Goal: Task Accomplishment & Management: Manage account settings

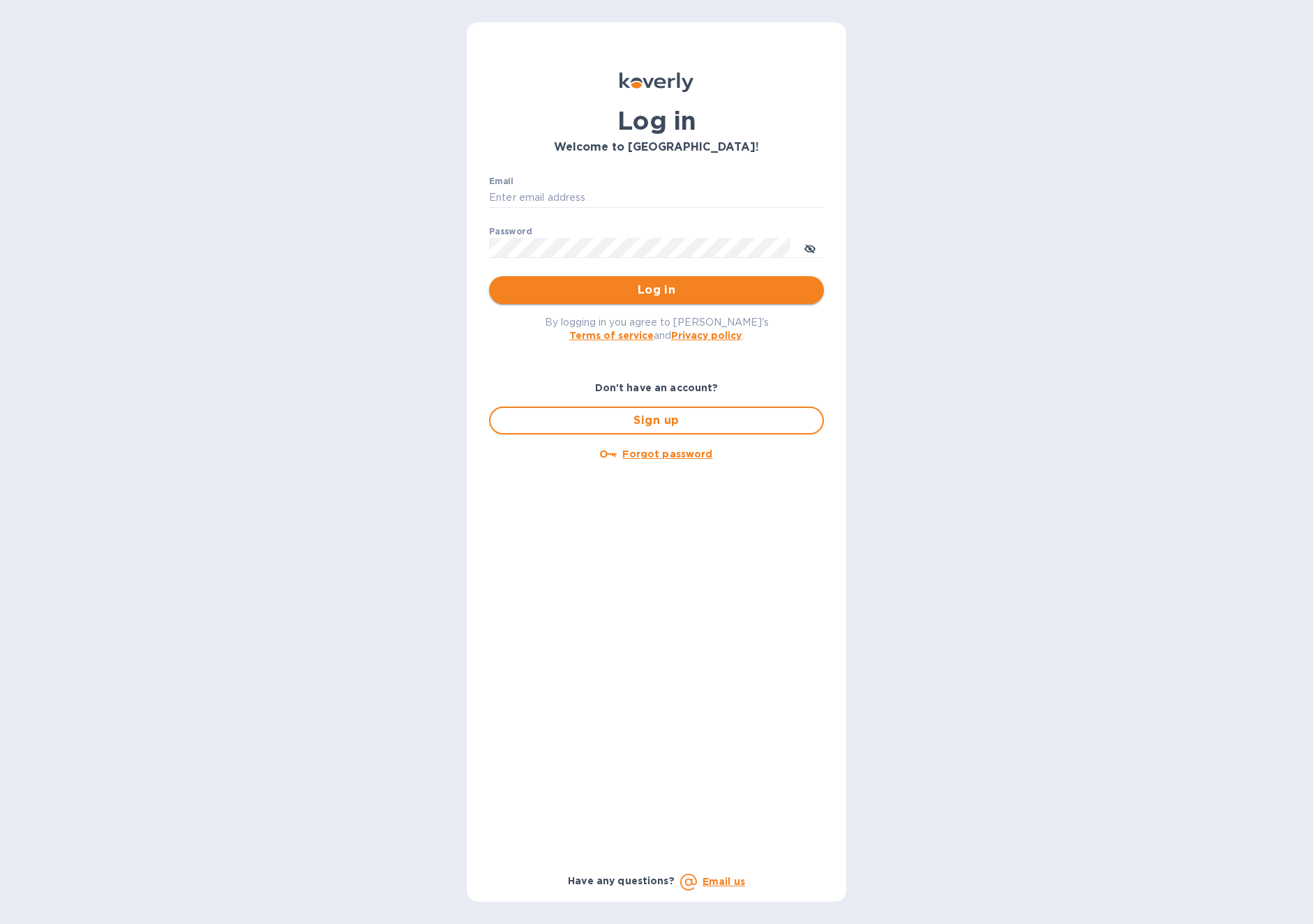
type input "hello@wargamesatlantic.com"
click at [688, 292] on span "Log in" at bounding box center [656, 289] width 313 height 17
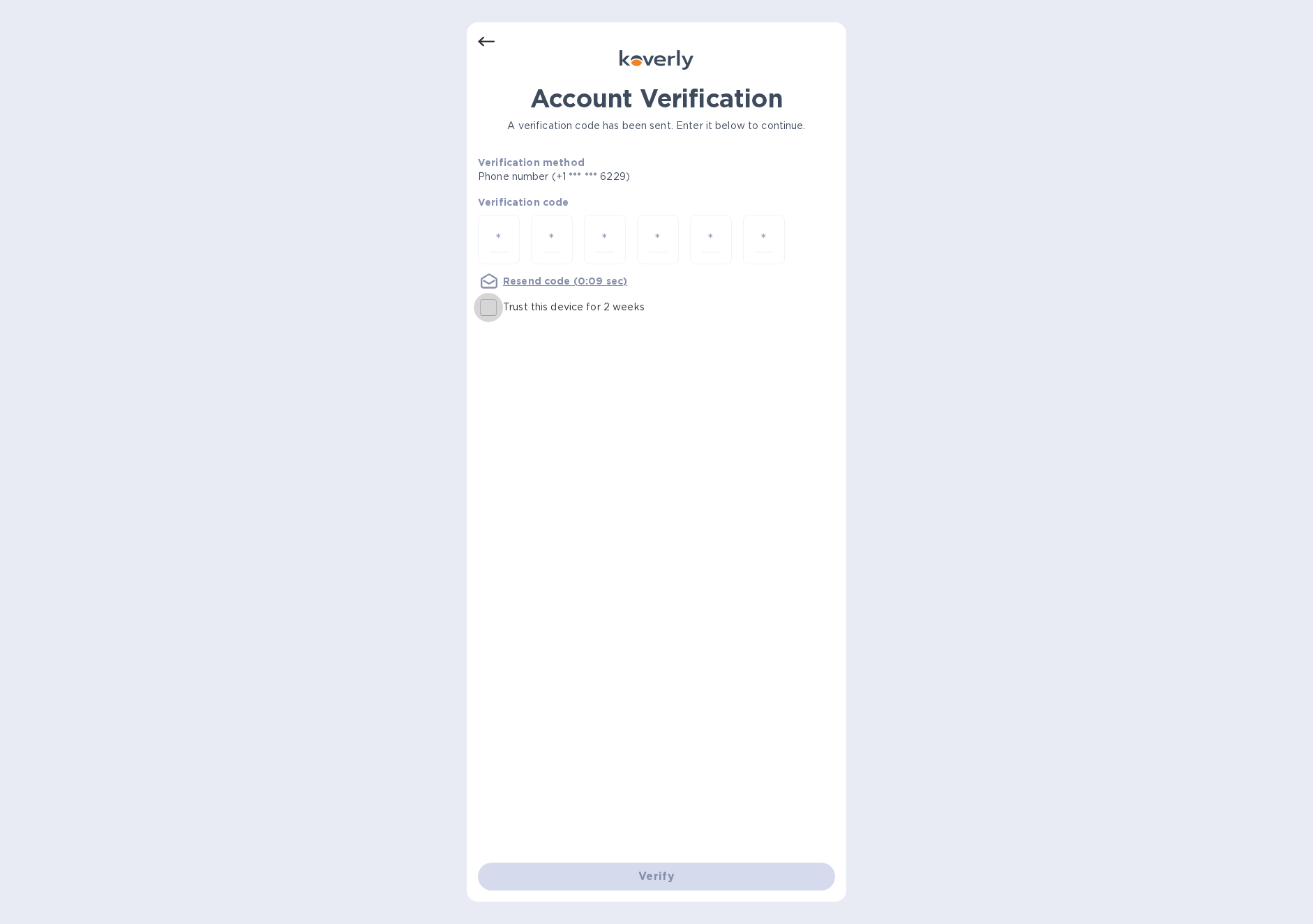
click at [489, 304] on input "Trust this device for 2 weeks" at bounding box center [489, 308] width 29 height 29
checkbox input "true"
click at [496, 235] on input "number" at bounding box center [499, 240] width 18 height 26
paste input "3"
type input "3"
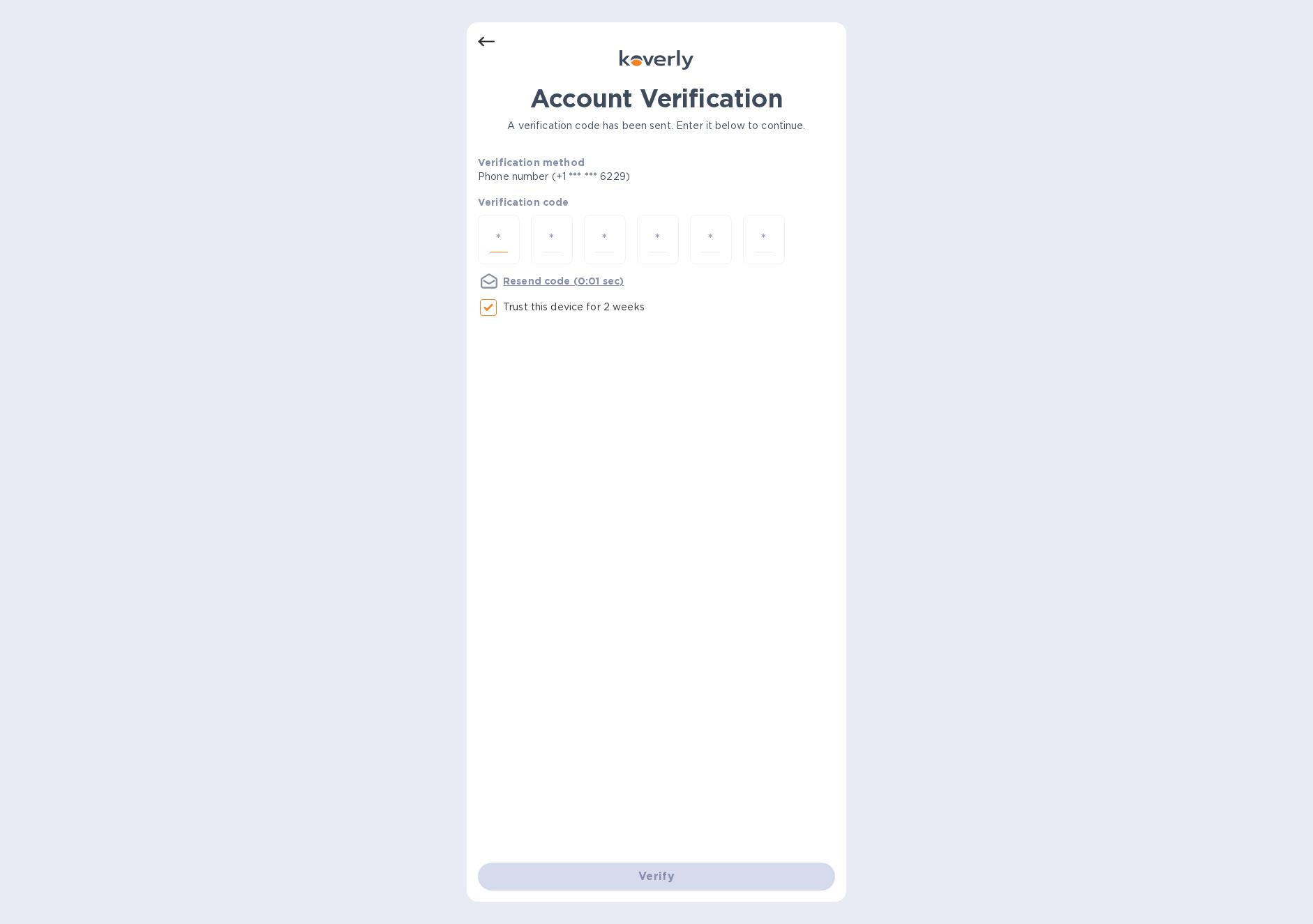
type input "9"
type input "7"
type input "0"
type input "3"
type input "0"
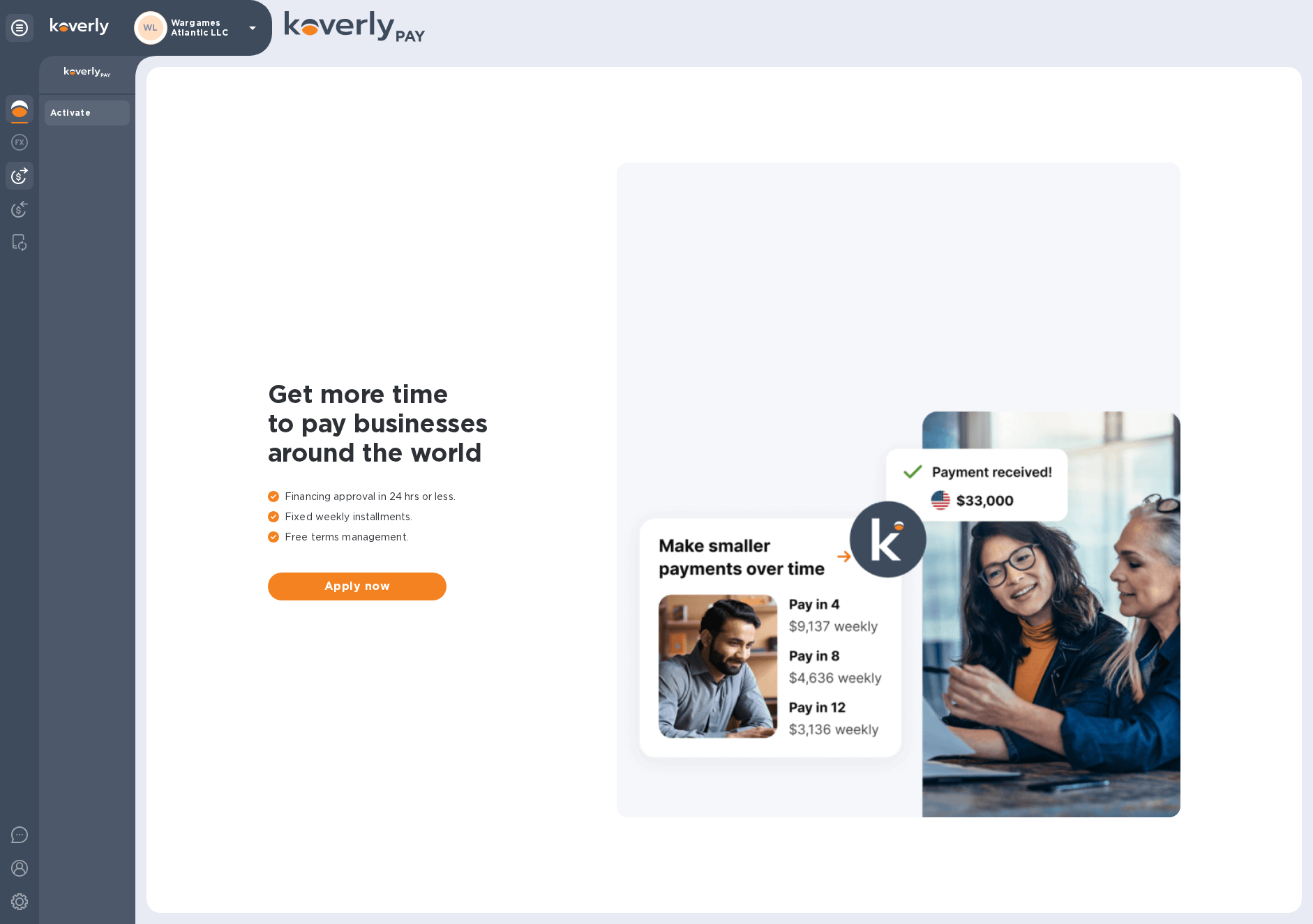
click at [20, 182] on img at bounding box center [19, 175] width 17 height 17
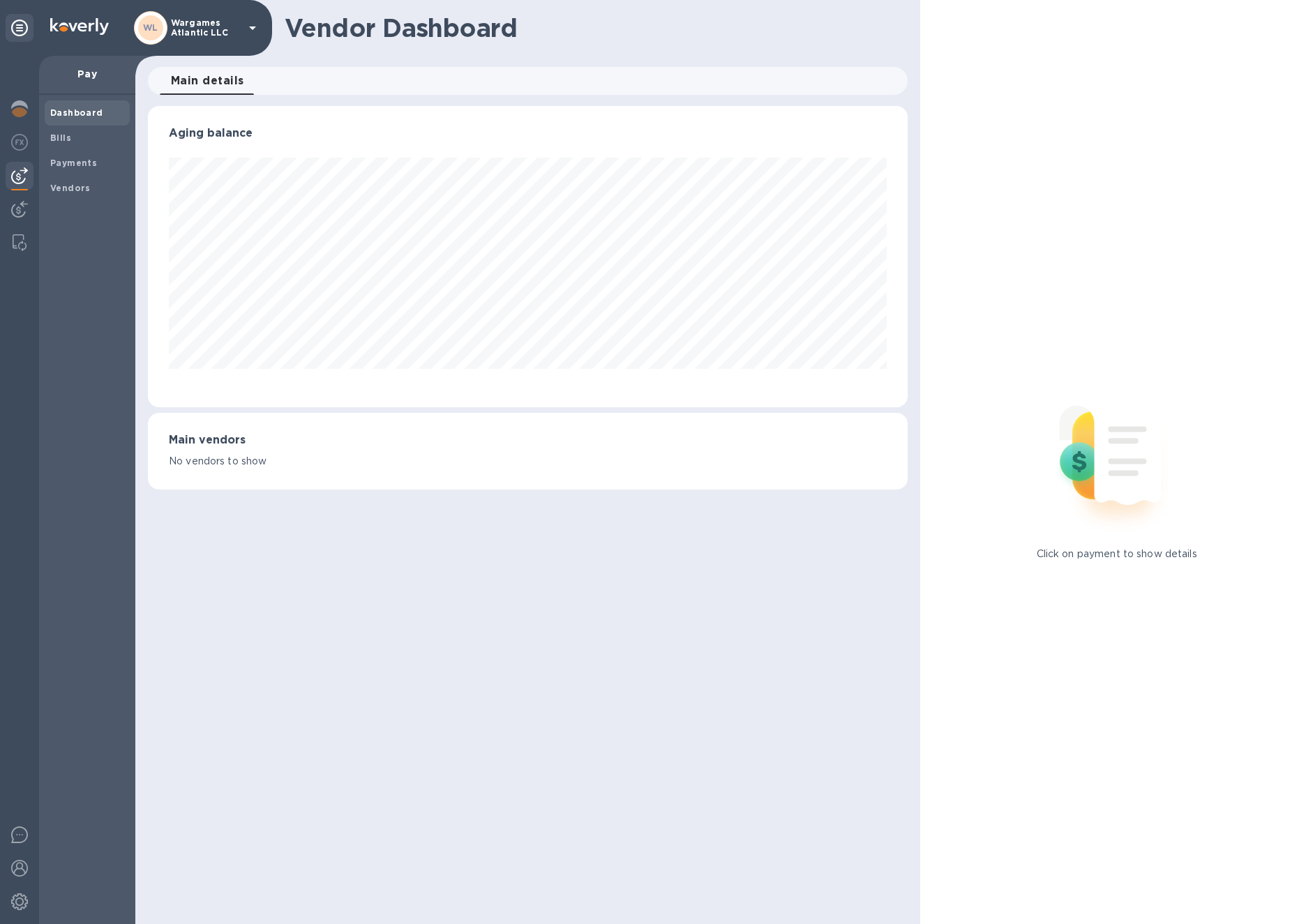
scroll to position [301, 761]
click at [234, 444] on div "Main vendors No vendors to show" at bounding box center [528, 452] width 760 height 77
click at [68, 184] on b "Vendors" at bounding box center [70, 188] width 41 height 10
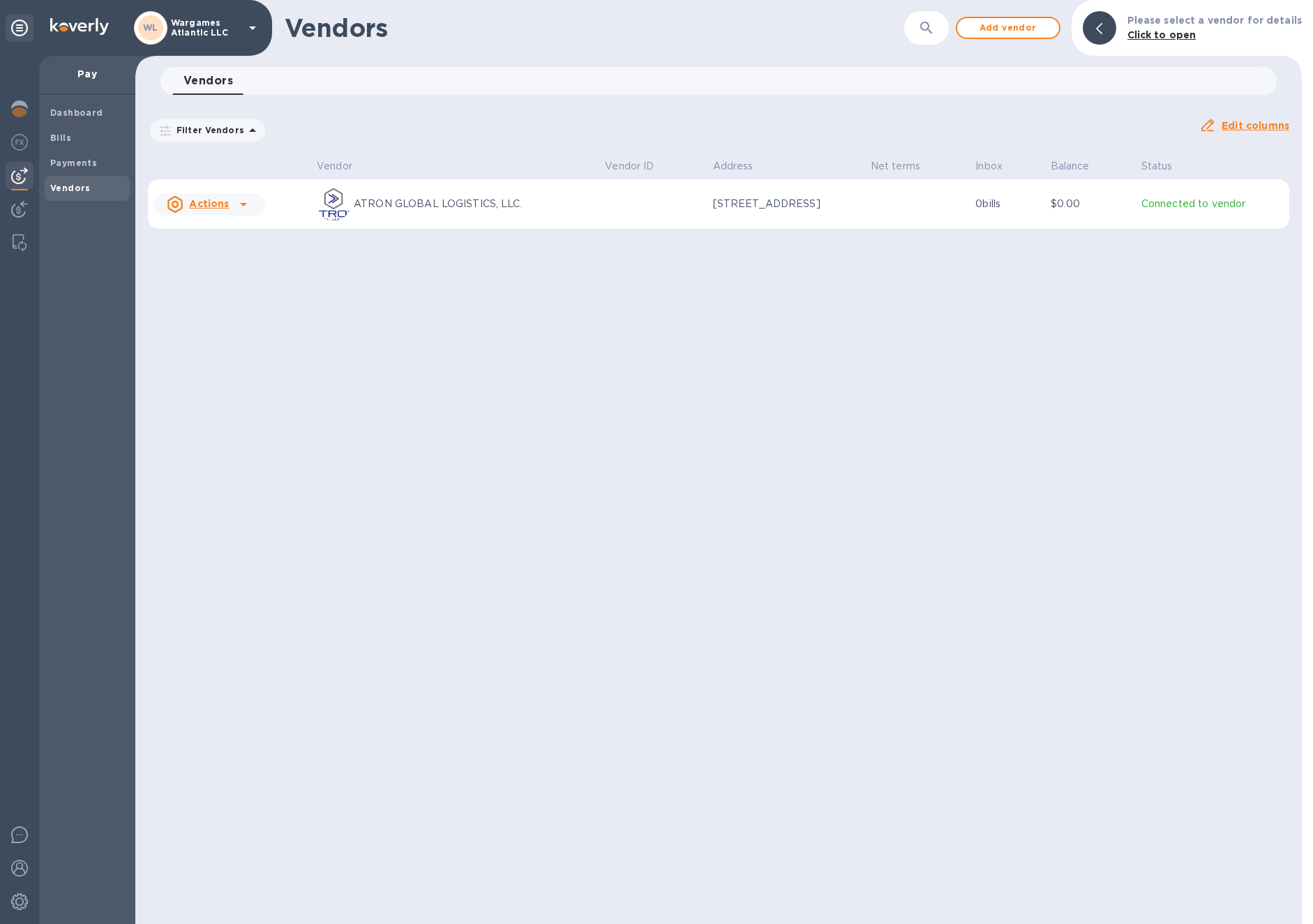
click at [235, 205] on div "Actions" at bounding box center [209, 204] width 117 height 28
click at [242, 260] on b "Add new bill" at bounding box center [225, 260] width 65 height 11
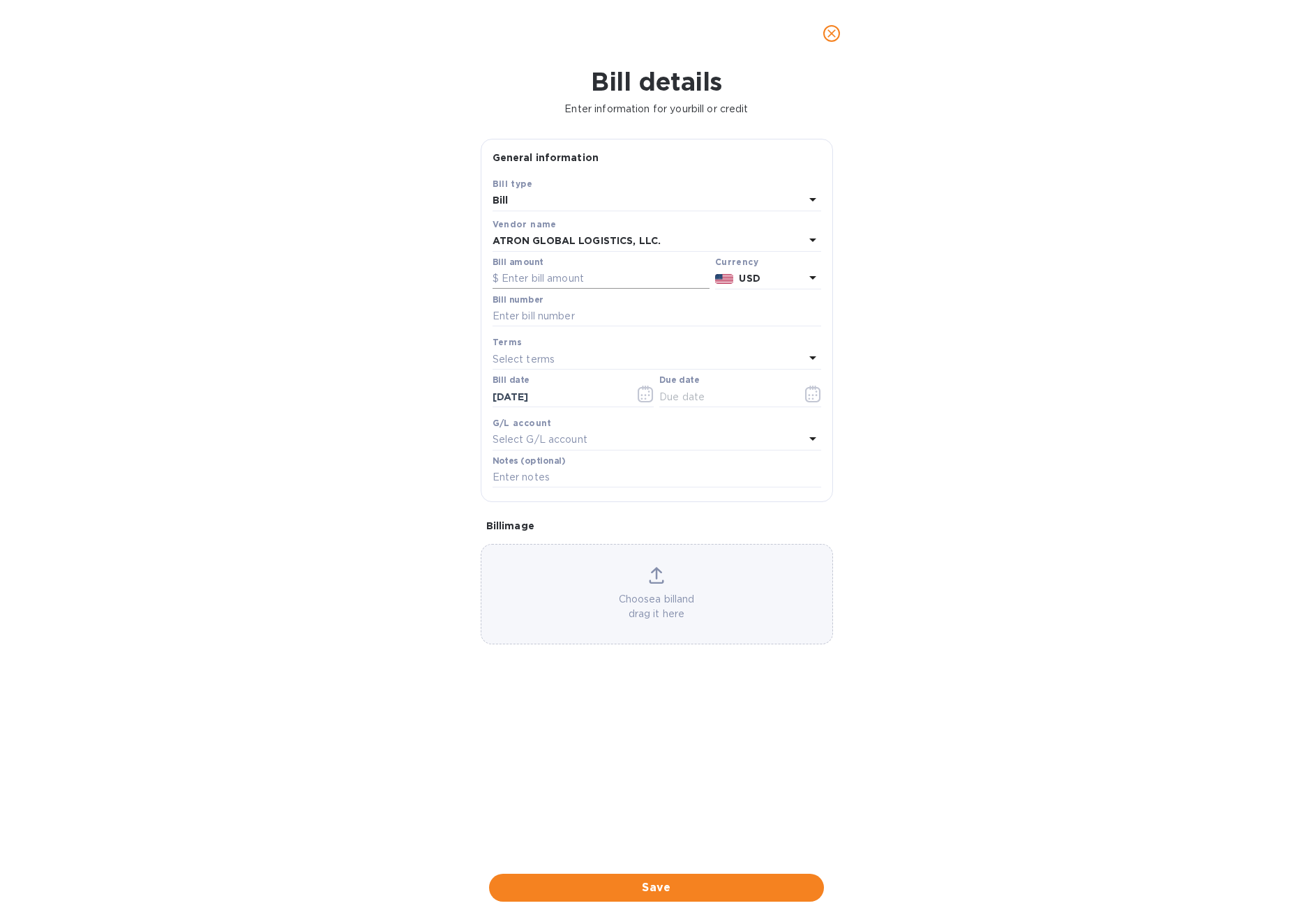
click at [548, 280] on input "text" at bounding box center [601, 279] width 217 height 21
type input "2,912.50"
click at [549, 310] on input "text" at bounding box center [657, 316] width 329 height 21
paste input "S00002720"
type input "S00002720"
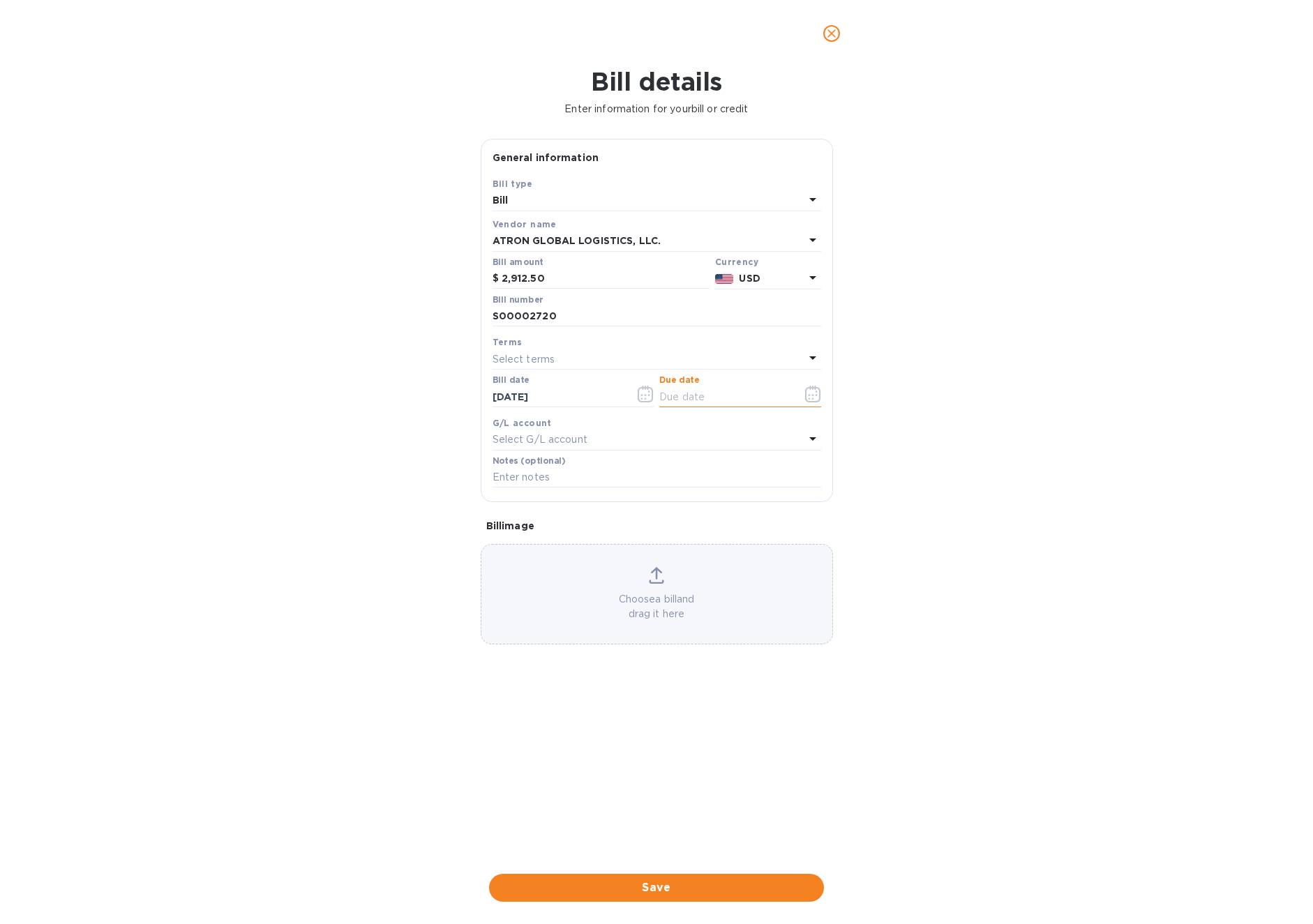
click at [696, 397] on input "text" at bounding box center [725, 397] width 132 height 21
click at [815, 397] on icon "button" at bounding box center [813, 394] width 16 height 17
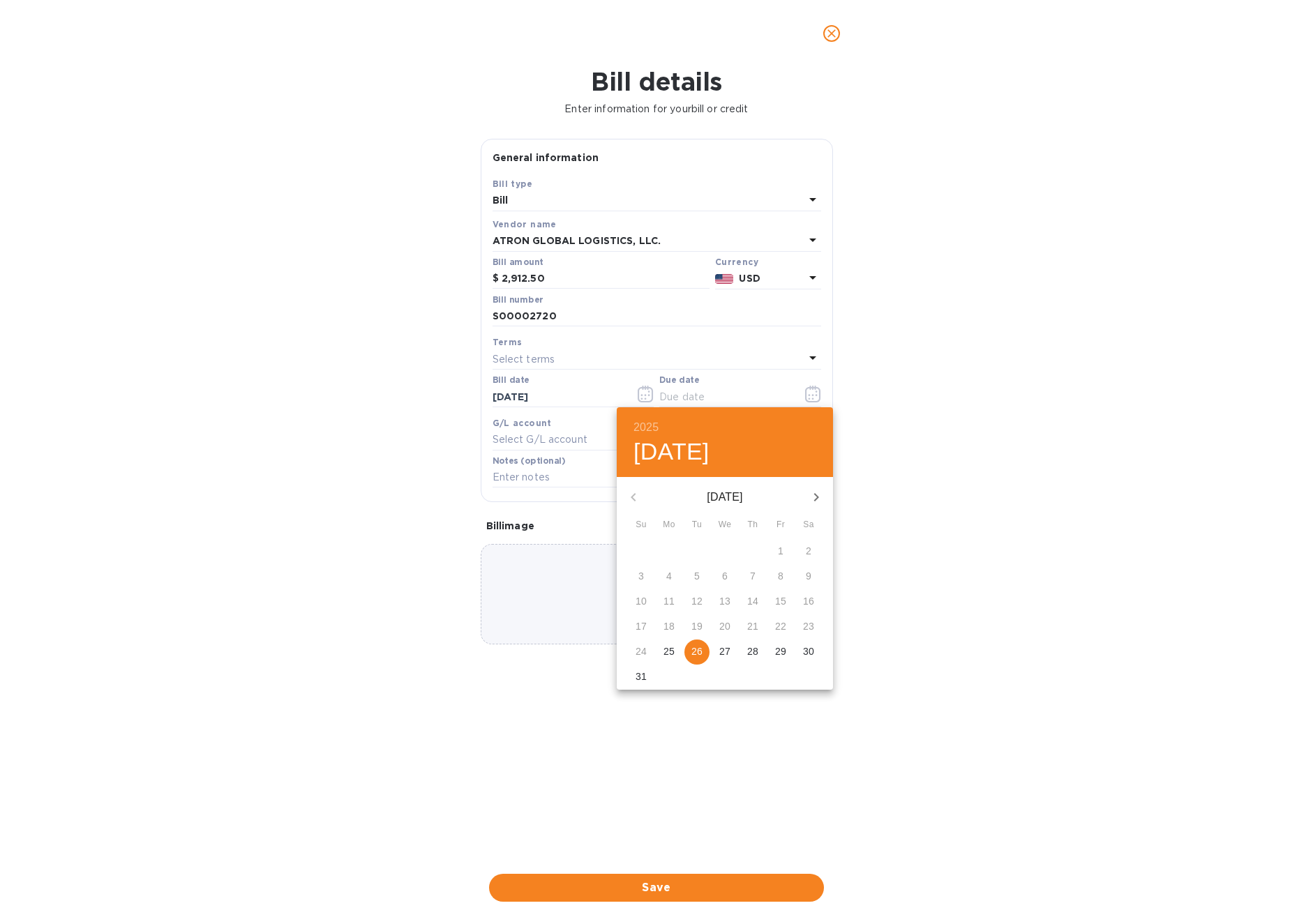
click at [694, 643] on button "26" at bounding box center [697, 652] width 25 height 25
type input "[DATE]"
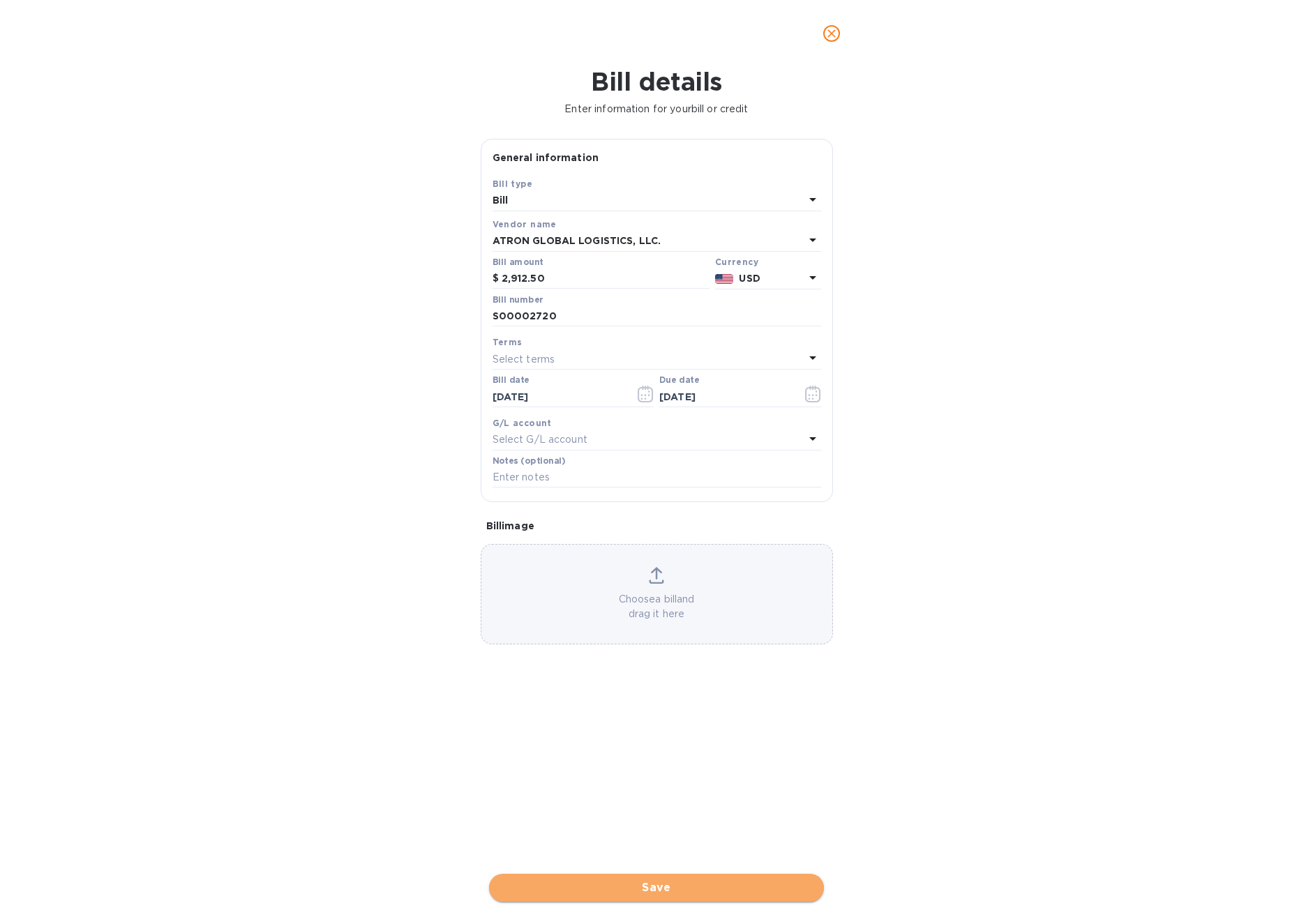
click at [680, 897] on button "Save" at bounding box center [656, 888] width 335 height 28
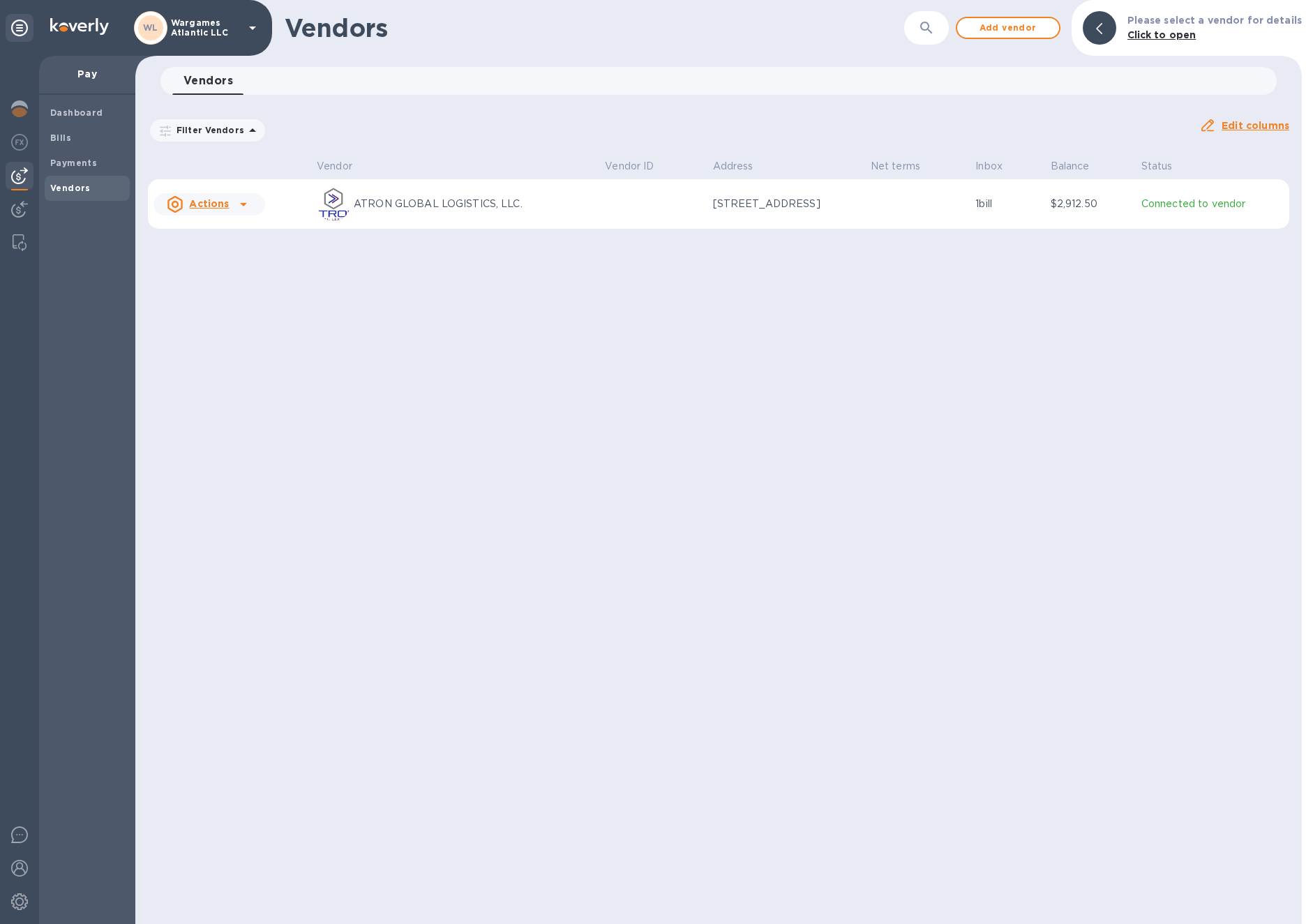
click at [225, 201] on u "Actions" at bounding box center [208, 203] width 40 height 11
click at [236, 205] on icon at bounding box center [243, 204] width 17 height 17
click at [427, 210] on div at bounding box center [656, 462] width 1313 height 924
click at [243, 207] on icon at bounding box center [243, 204] width 17 height 17
click at [405, 212] on div at bounding box center [656, 462] width 1313 height 924
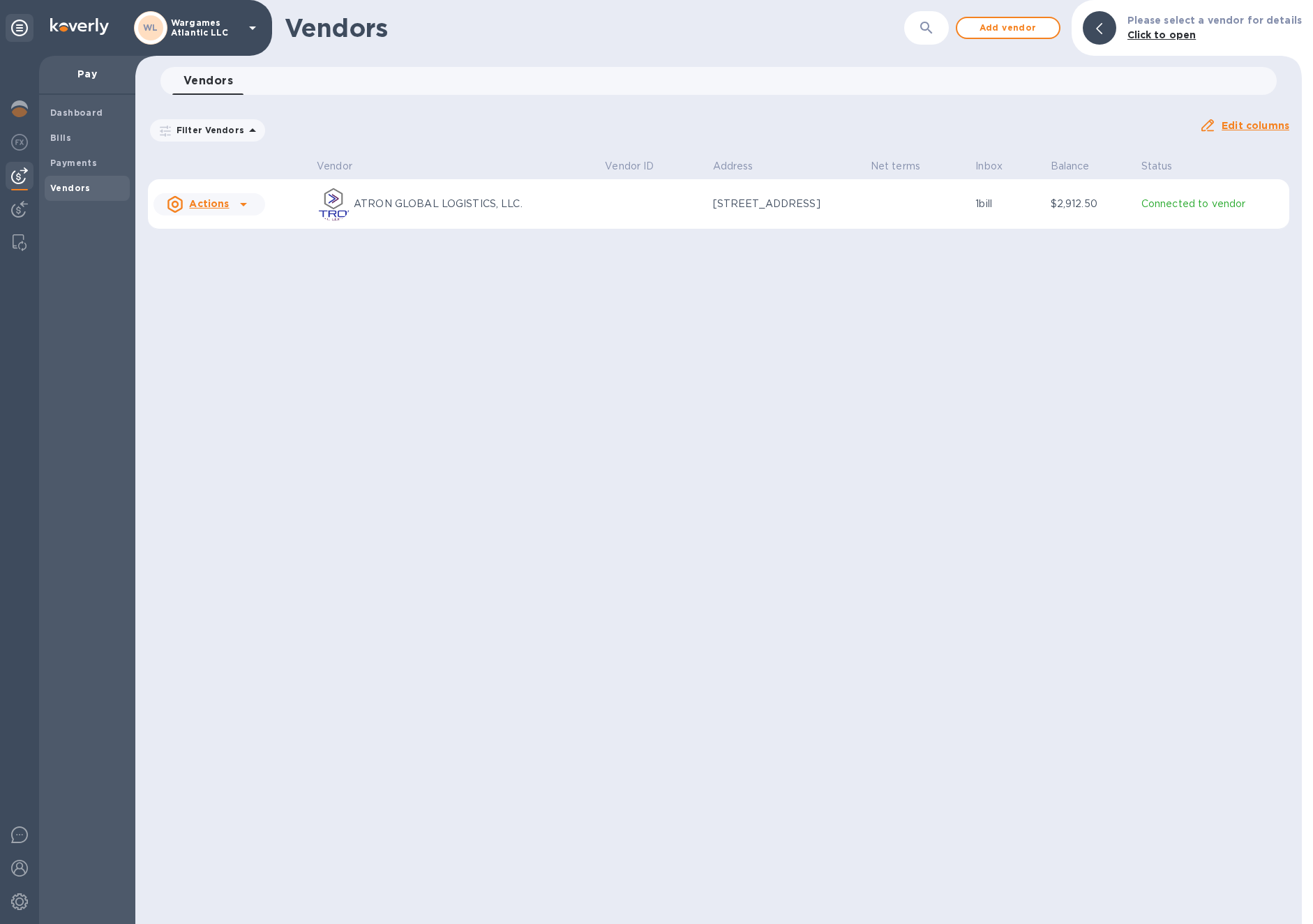
click at [391, 186] on td "ATRON GLOBAL LOGISTICS, LLC." at bounding box center [455, 204] width 288 height 50
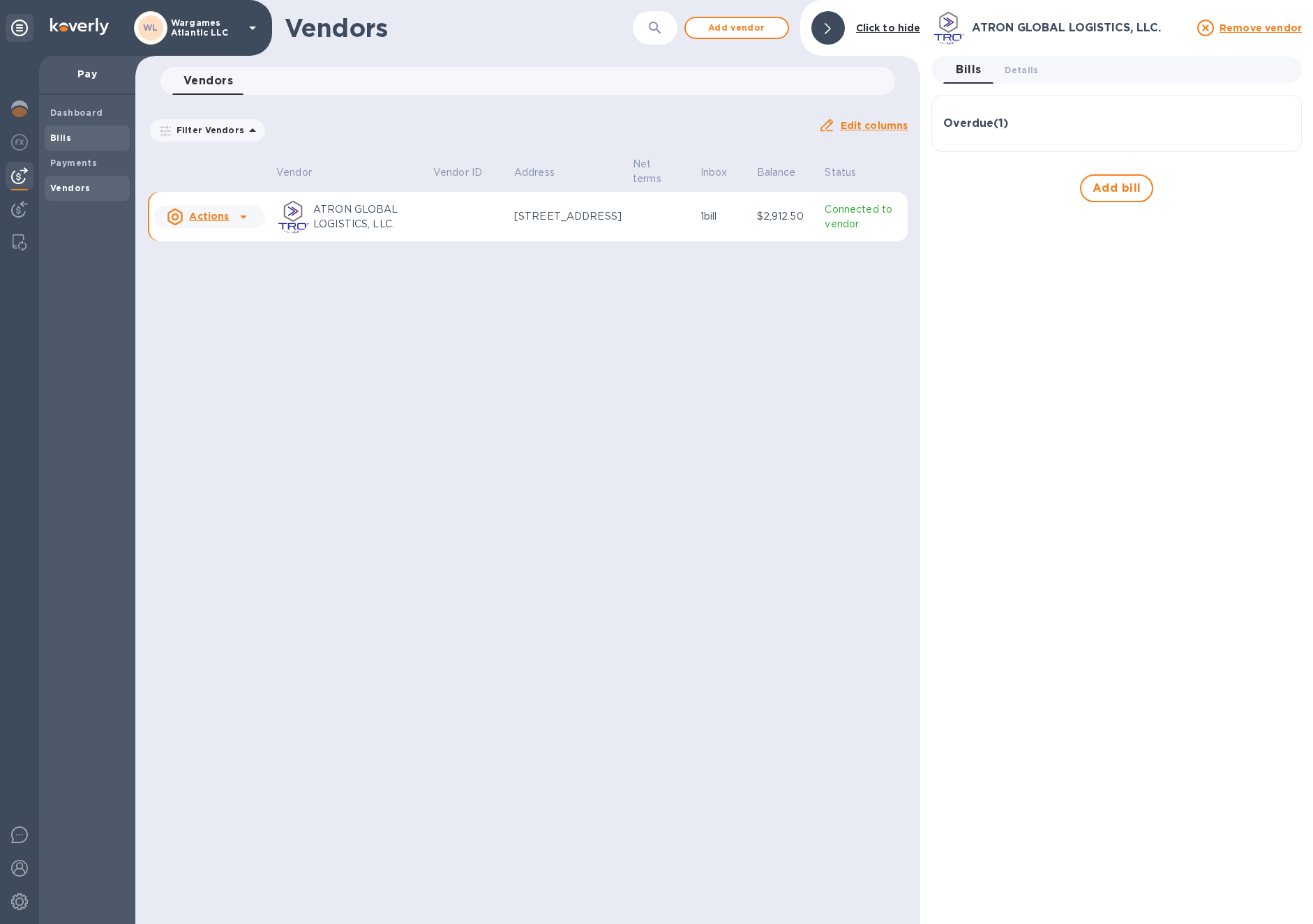
click at [79, 137] on span "Bills" at bounding box center [87, 137] width 74 height 14
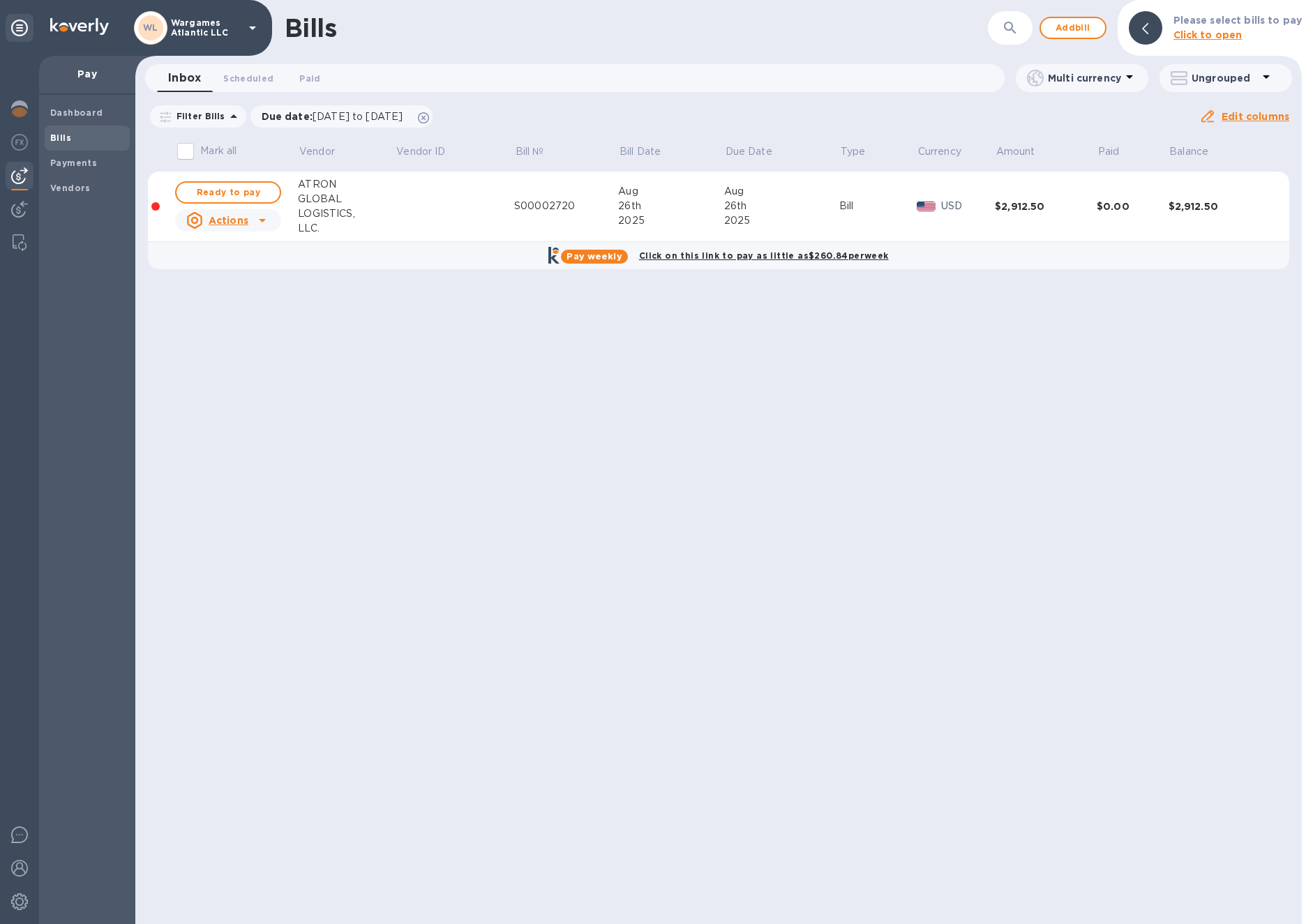
click at [254, 213] on icon at bounding box center [262, 220] width 17 height 17
click at [373, 265] on div at bounding box center [656, 462] width 1313 height 924
click at [260, 194] on span "Ready to pay" at bounding box center [228, 192] width 81 height 17
checkbox input "true"
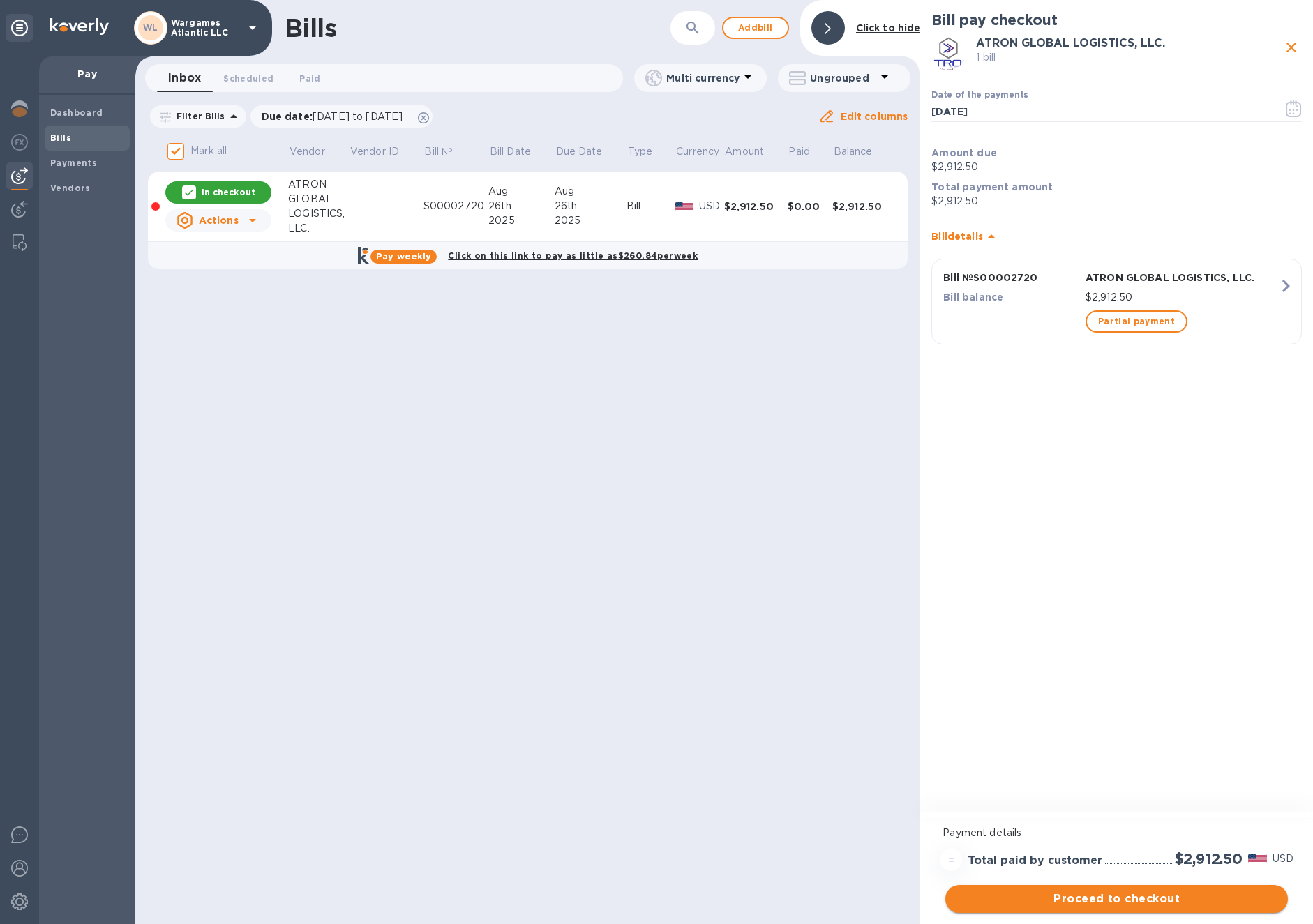
click at [1123, 901] on span "Proceed to checkout" at bounding box center [1117, 899] width 320 height 17
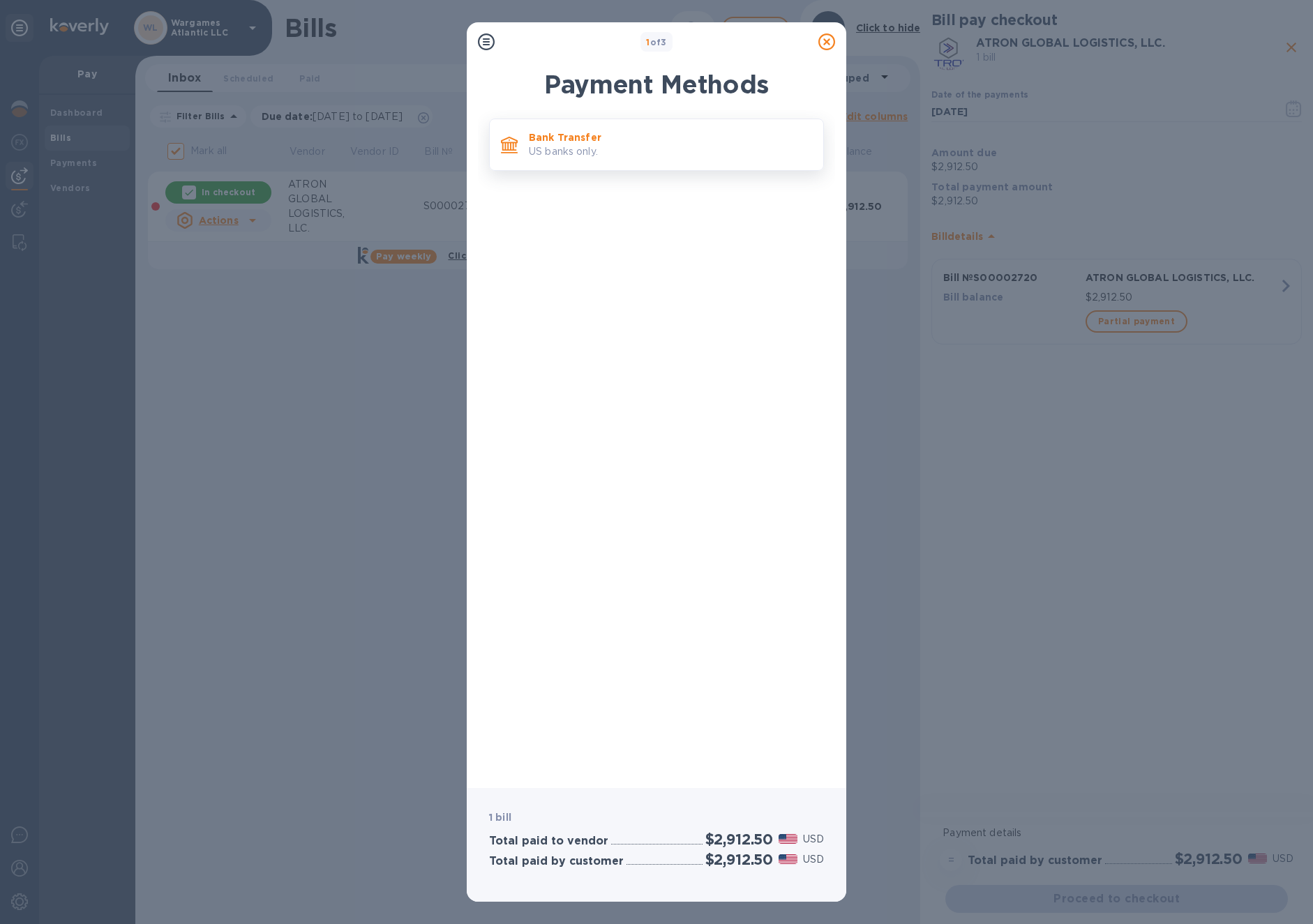
click at [673, 148] on p "US banks only." at bounding box center [670, 152] width 283 height 14
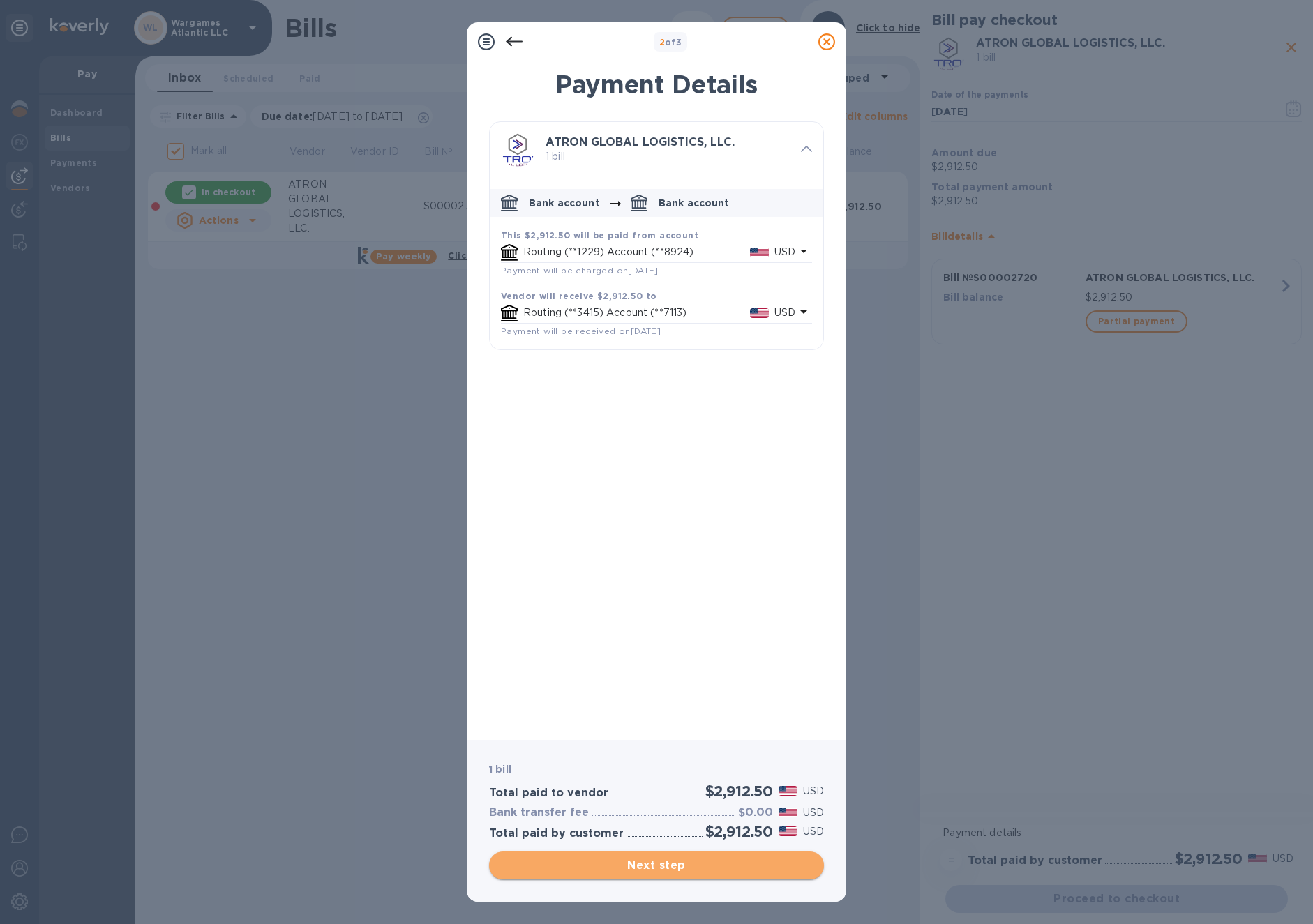
click at [693, 861] on span "Next step" at bounding box center [656, 865] width 313 height 17
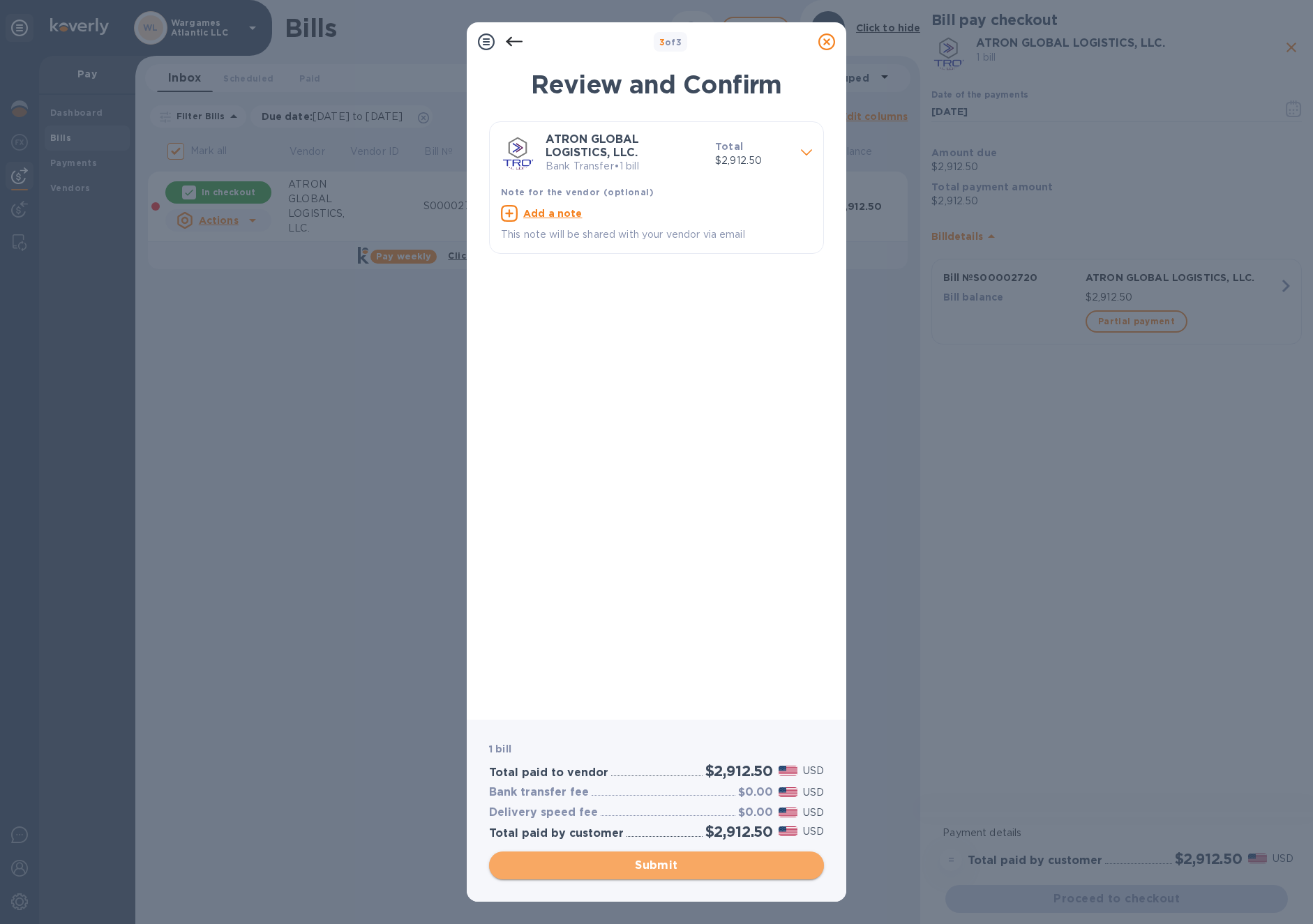
click at [723, 861] on span "Submit" at bounding box center [656, 865] width 313 height 17
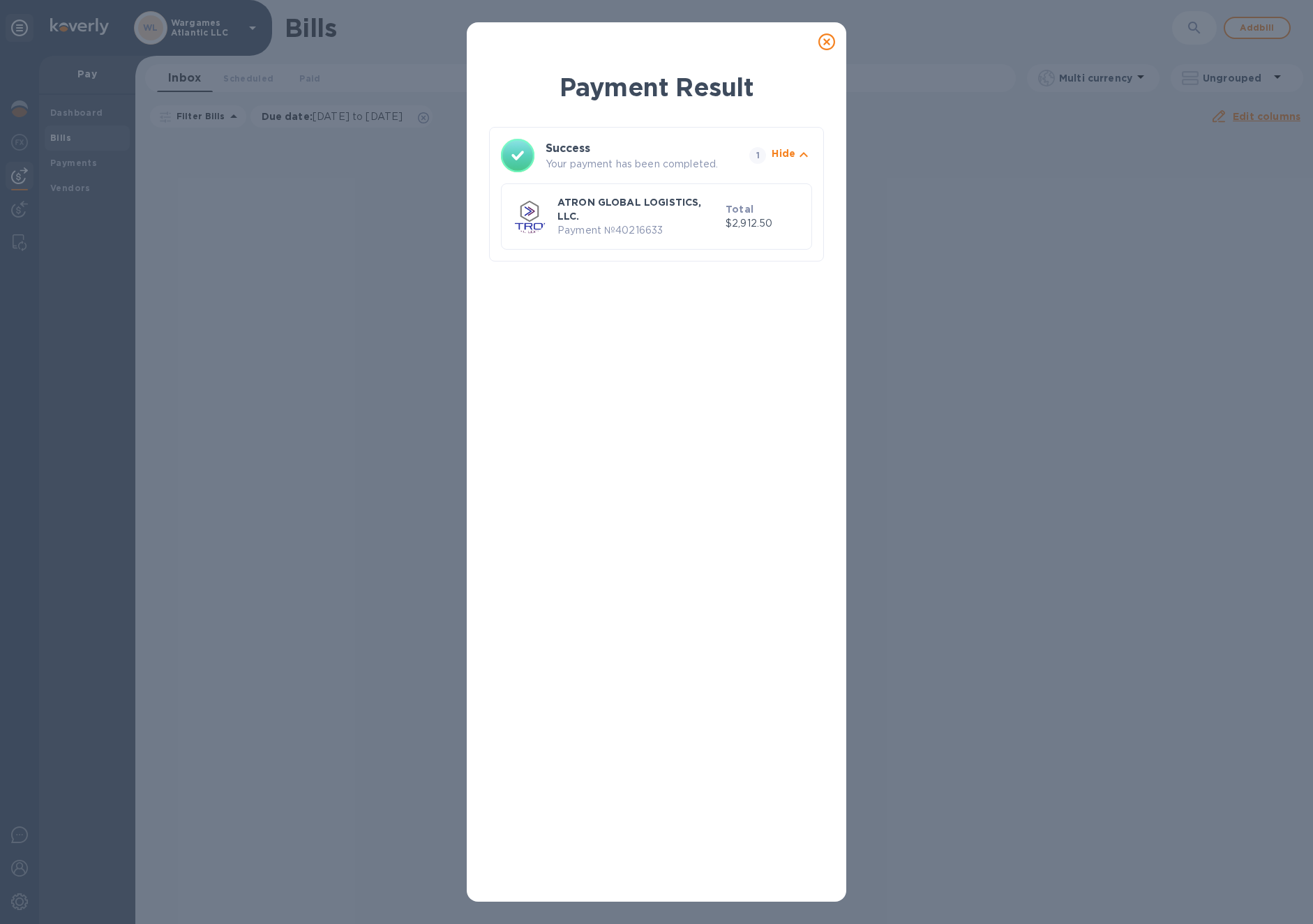
click at [827, 46] on icon at bounding box center [827, 41] width 17 height 17
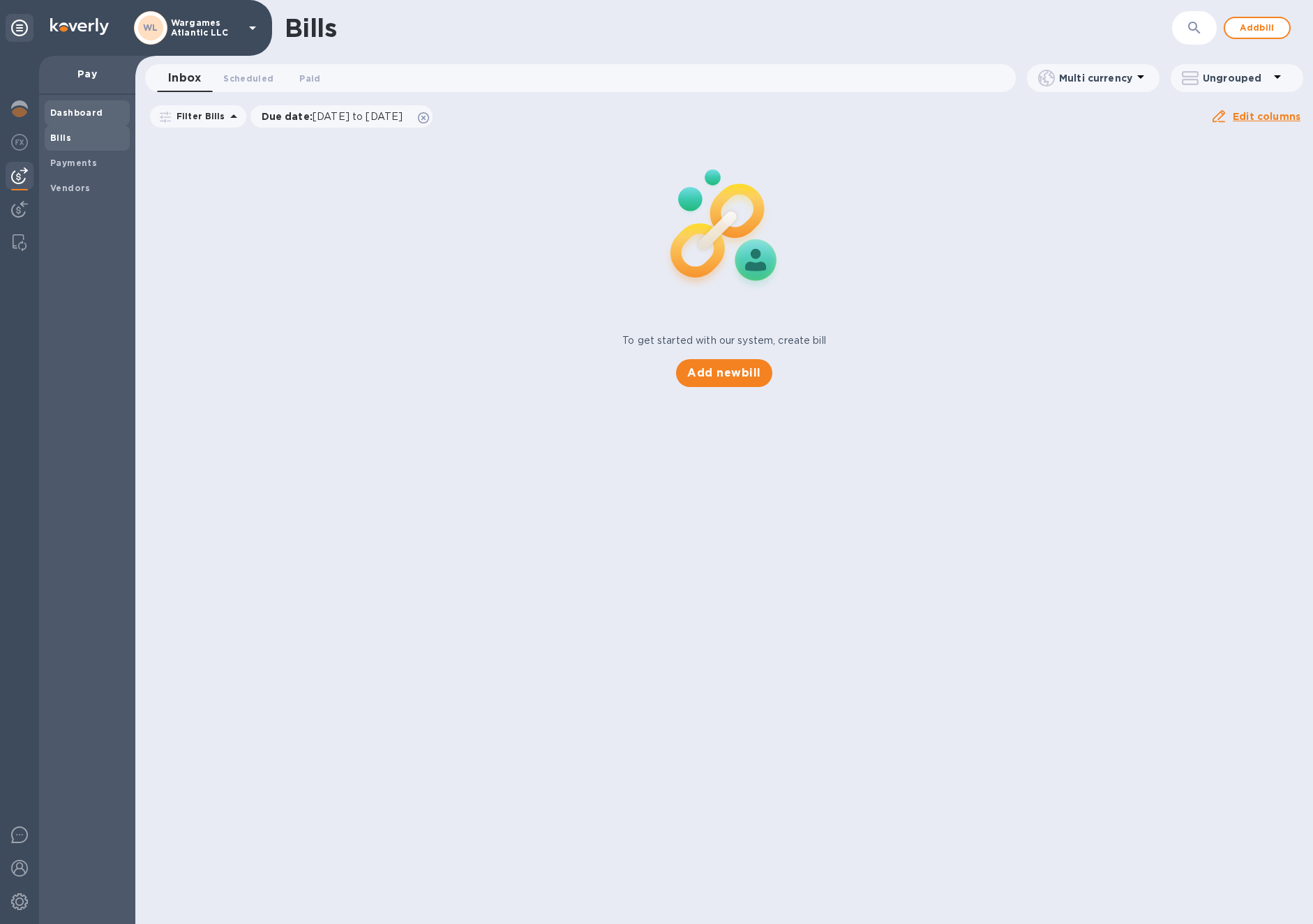
click at [75, 111] on b "Dashboard" at bounding box center [76, 112] width 53 height 10
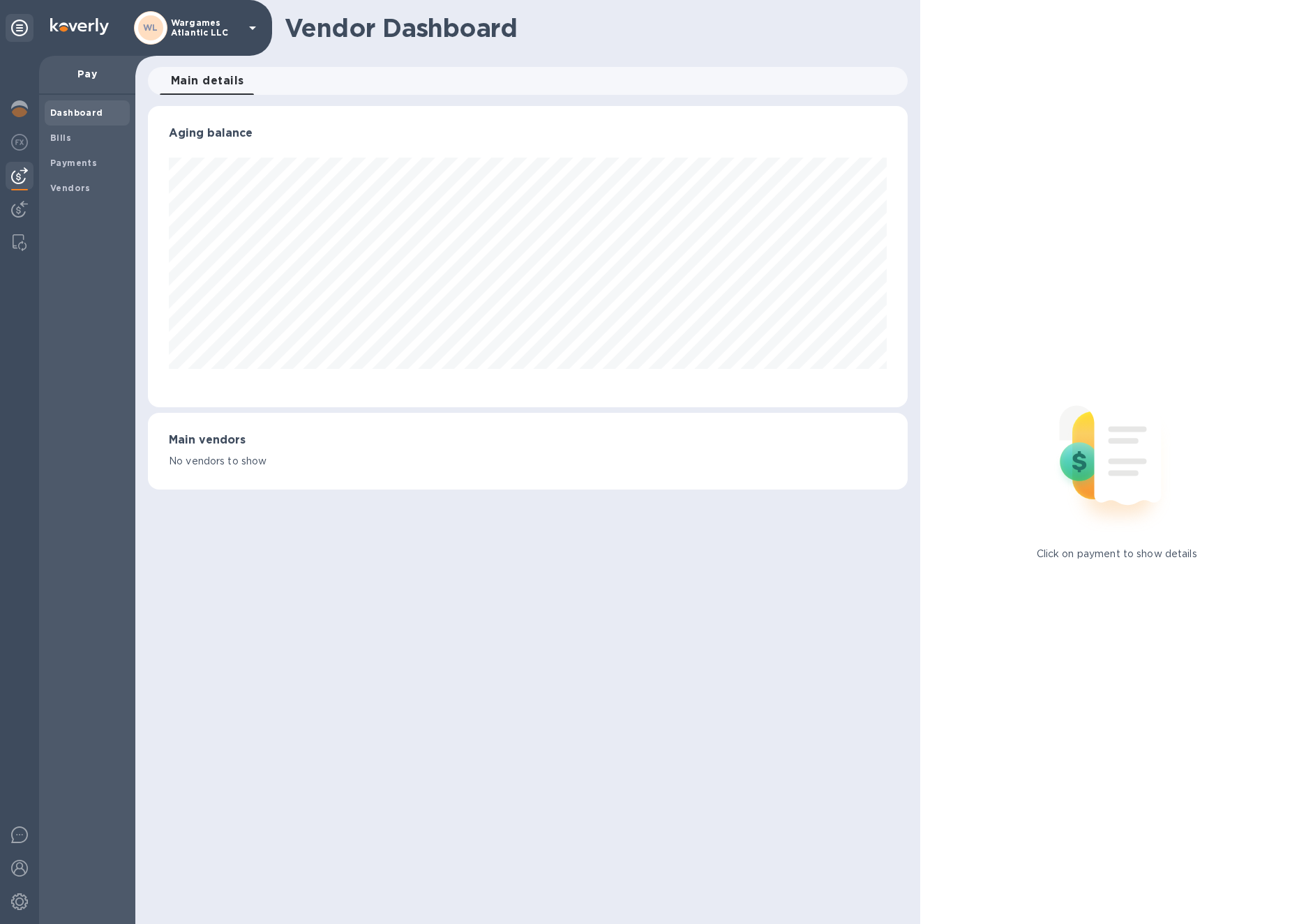
scroll to position [301, 761]
click at [69, 163] on b "Payments" at bounding box center [73, 163] width 47 height 10
